Goal: Find specific page/section: Find specific page/section

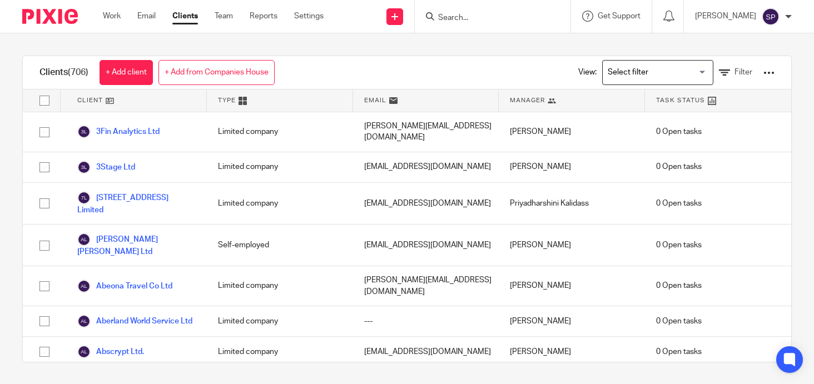
click at [455, 19] on input "Search" at bounding box center [487, 18] width 100 height 10
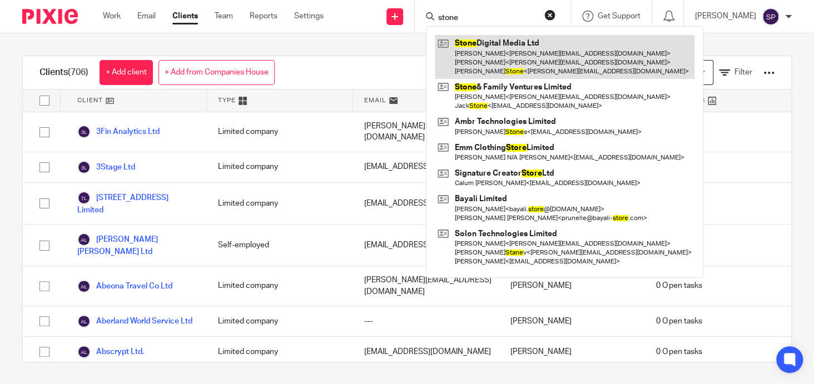
type input "stone"
click at [494, 41] on link at bounding box center [565, 57] width 260 height 44
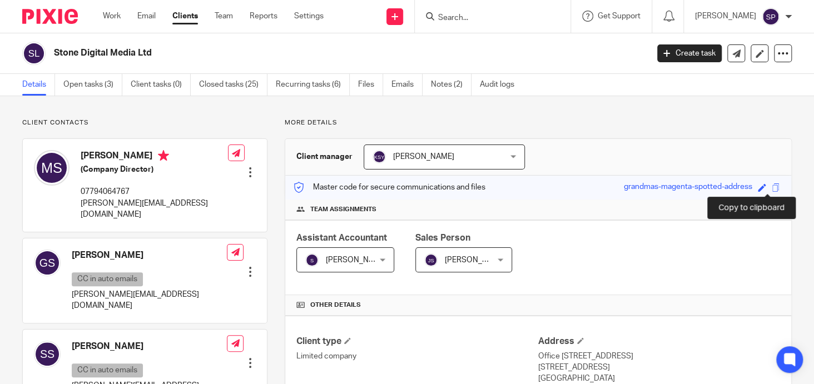
click at [771, 186] on span at bounding box center [775, 187] width 8 height 8
click at [771, 188] on span at bounding box center [775, 187] width 8 height 8
